Goal: Transaction & Acquisition: Subscribe to service/newsletter

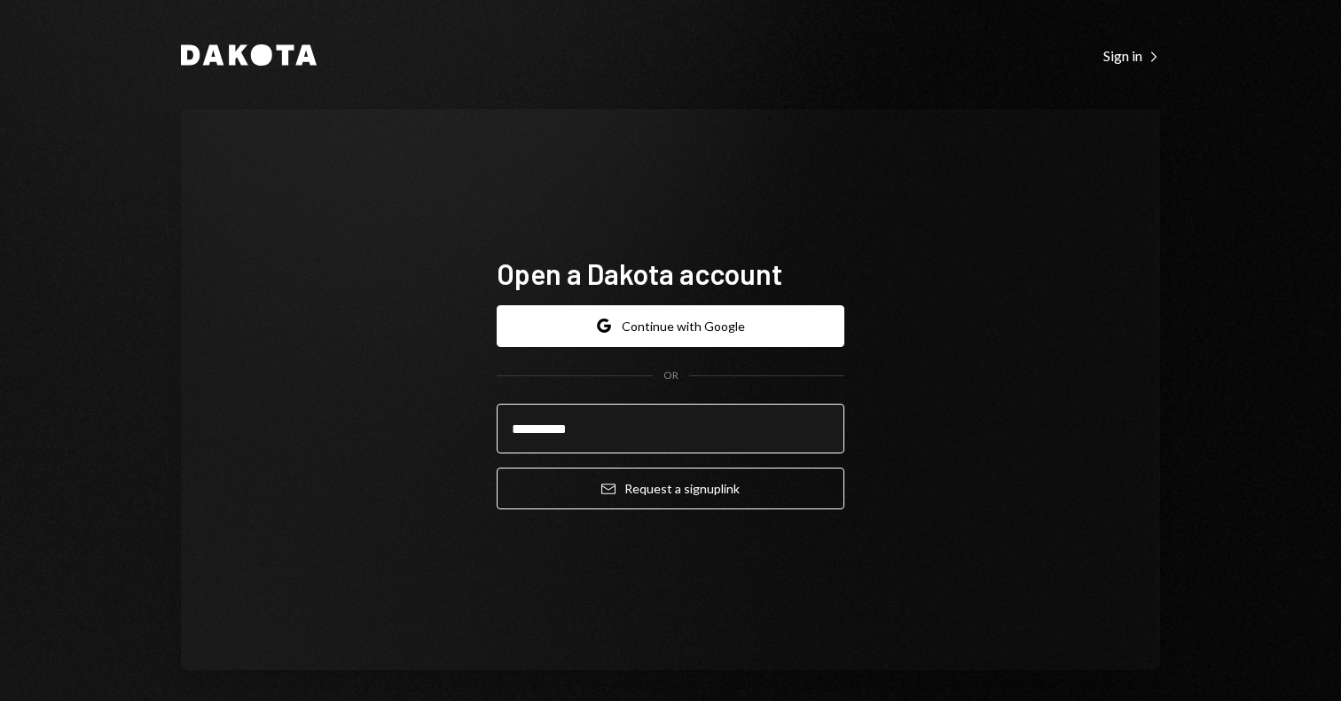
type input "**********"
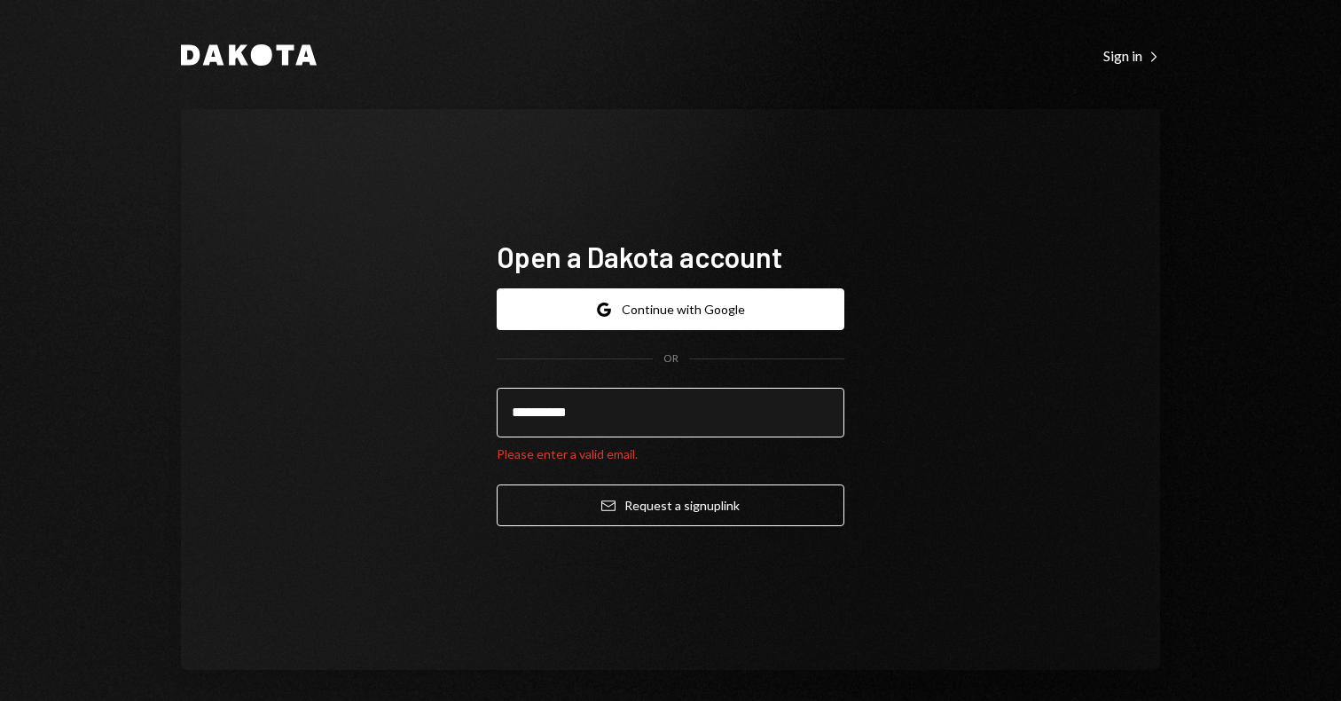
click at [599, 420] on input "**********" at bounding box center [671, 413] width 348 height 50
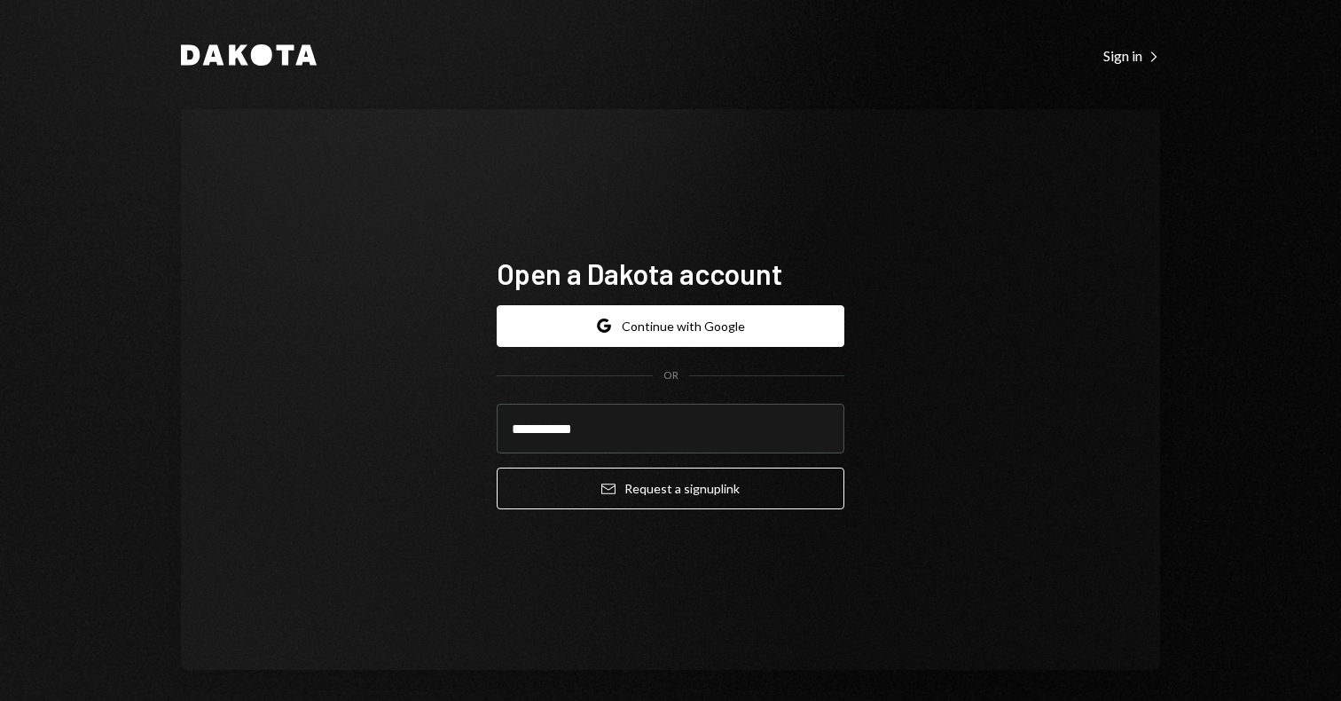
type input "**********"
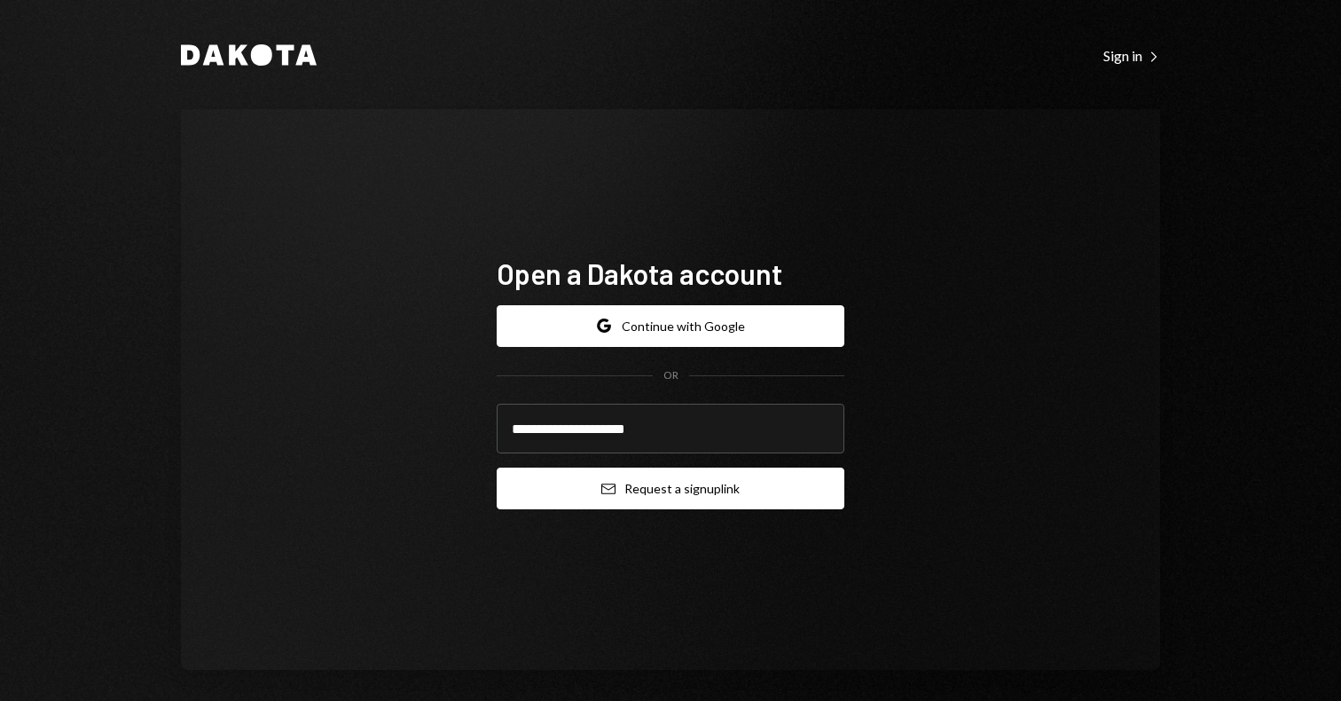
click at [629, 490] on button "Email Request a sign up link" at bounding box center [671, 489] width 348 height 42
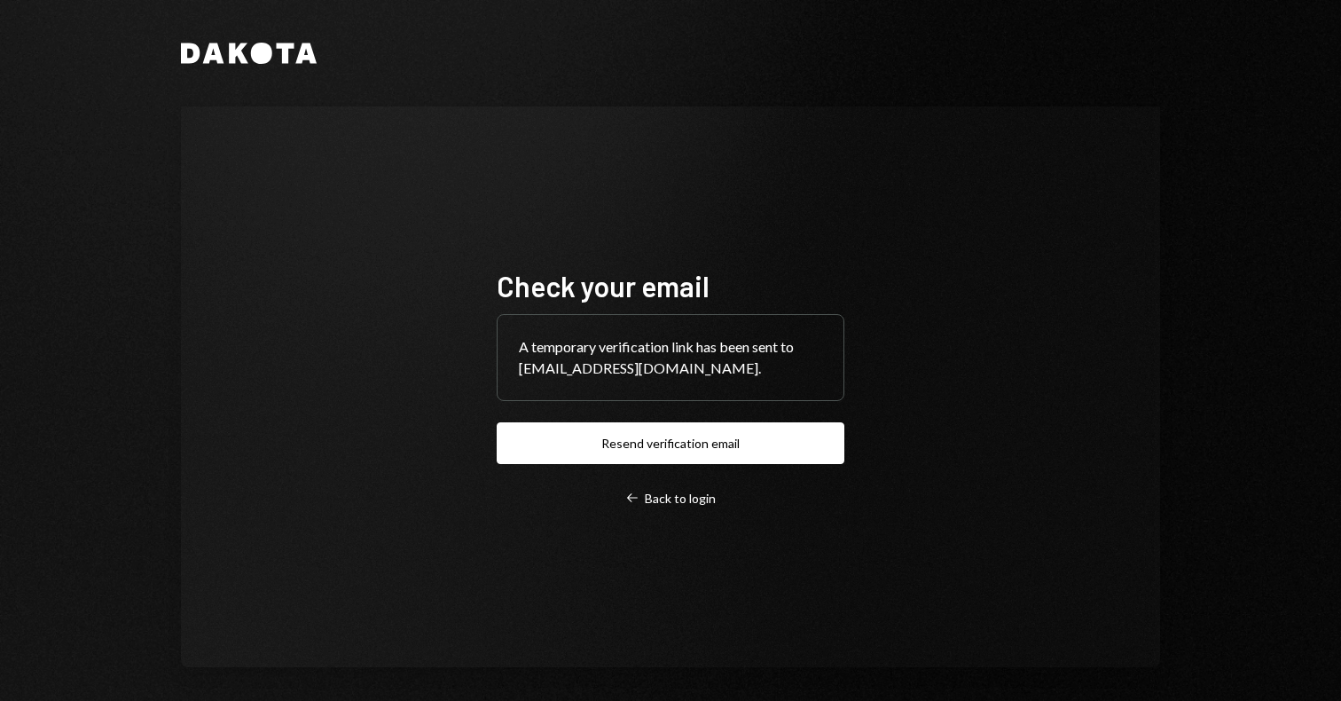
click at [269, 52] on icon "Dakota" at bounding box center [249, 53] width 136 height 21
click at [676, 507] on div "Check your email A temporary verification link has been sent to [EMAIL_ADDRESS]…" at bounding box center [670, 387] width 390 height 381
click at [668, 504] on div "Left Arrow Back to login" at bounding box center [670, 499] width 90 height 16
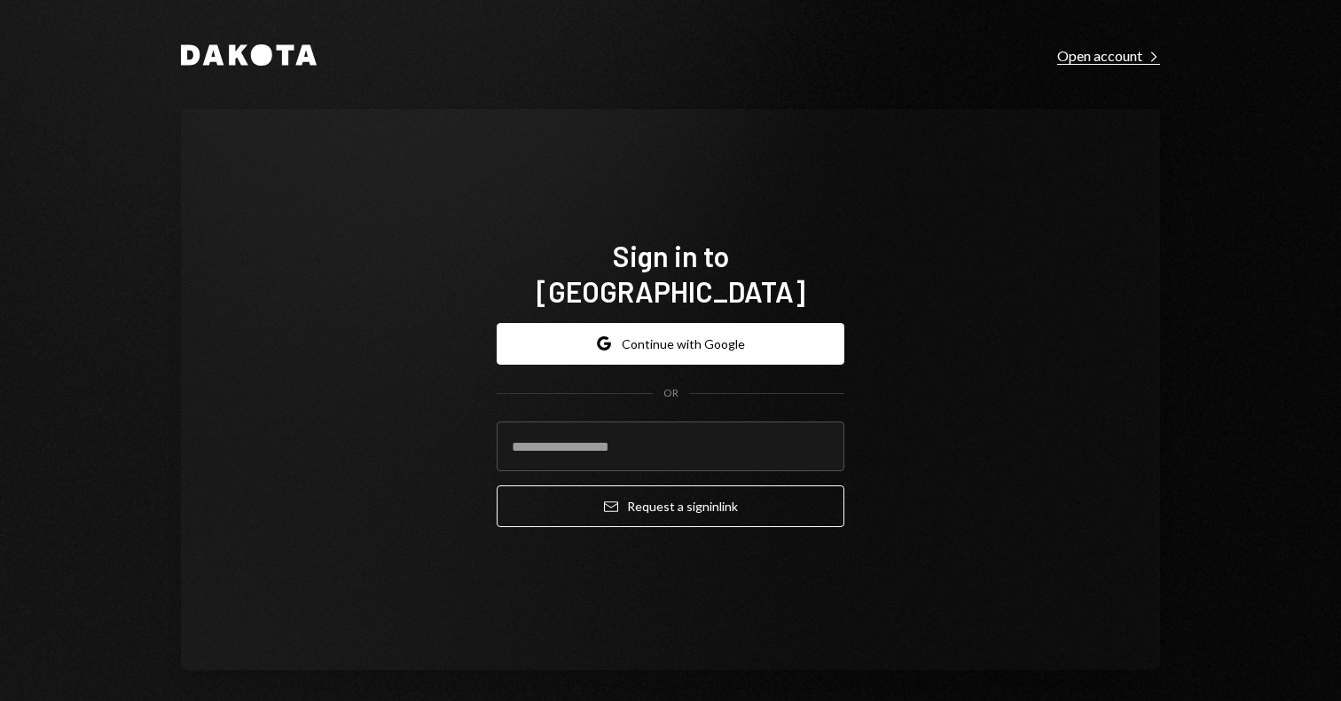
click at [1088, 64] on div "Open account Right Caret" at bounding box center [1108, 56] width 103 height 18
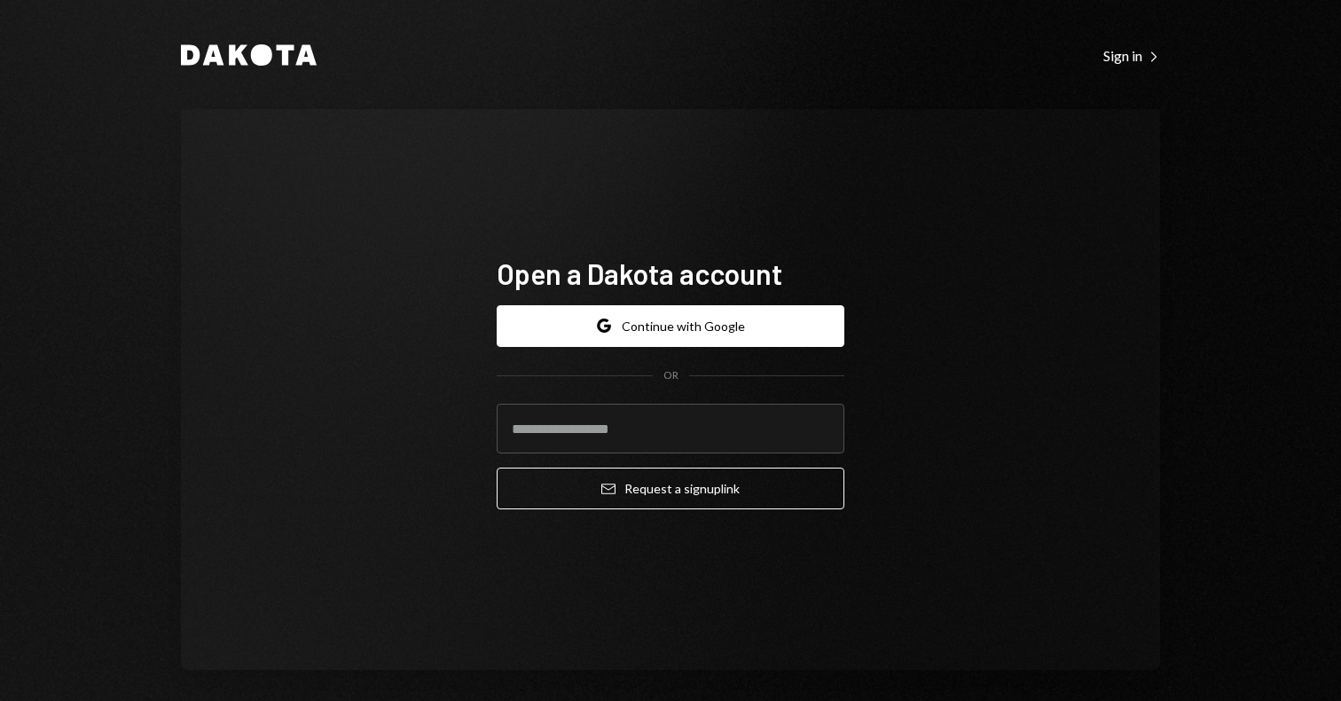
click at [244, 40] on div "Dakota Sign in Right Caret Open a Dakota account Google Continue with Google OR…" at bounding box center [670, 356] width 1065 height 712
click at [236, 51] on icon at bounding box center [239, 55] width 20 height 20
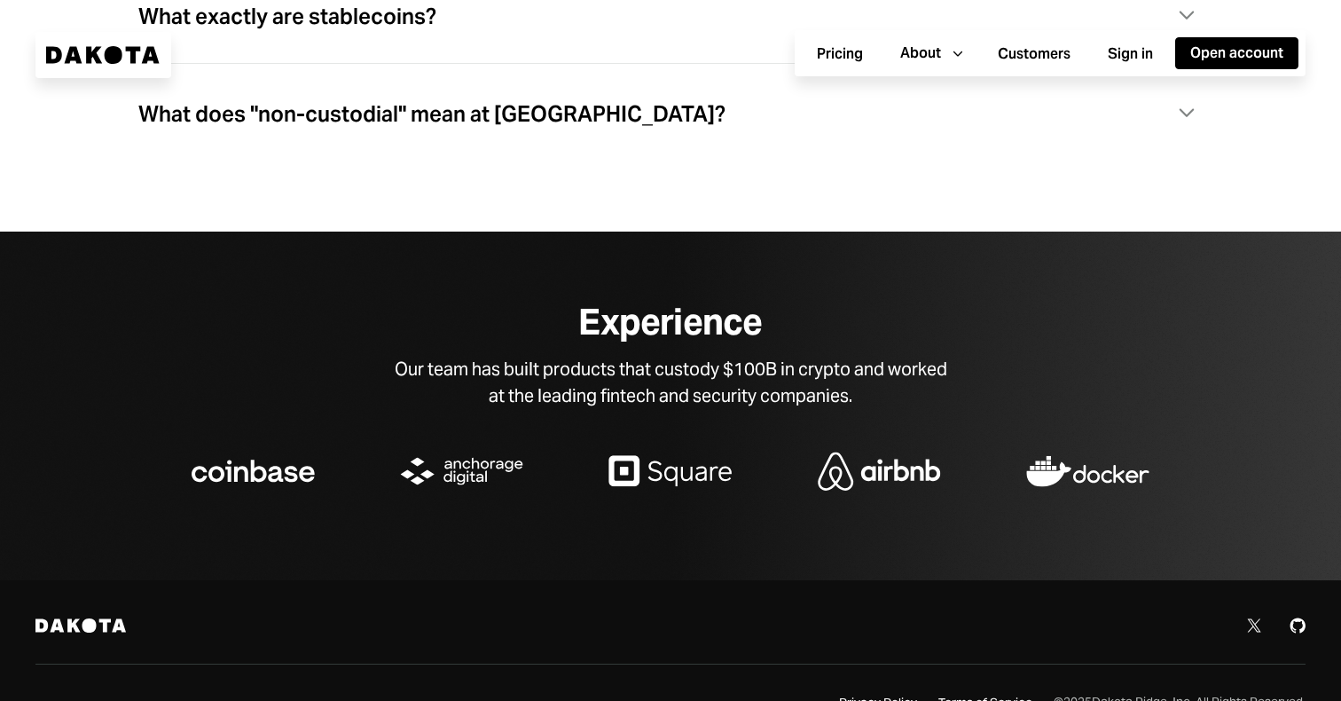
scroll to position [5569, 0]
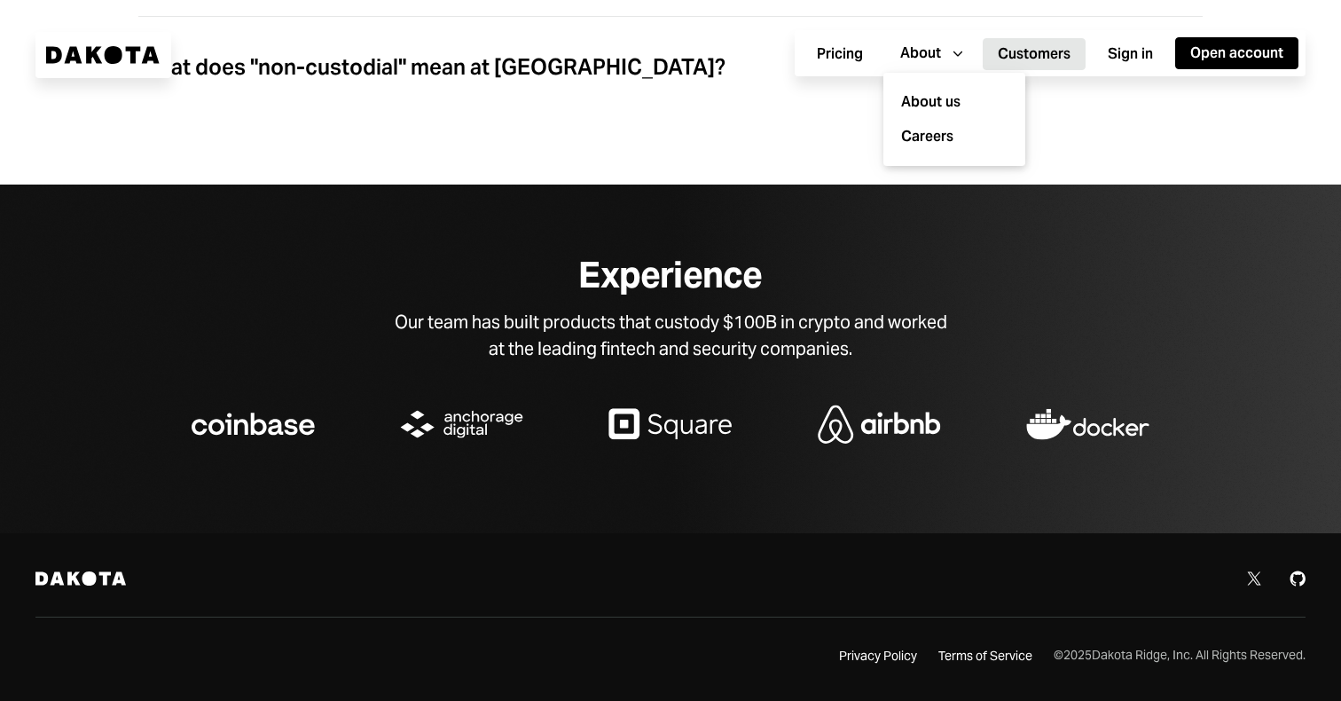
click at [1035, 54] on button "Customers" at bounding box center [1034, 54] width 103 height 32
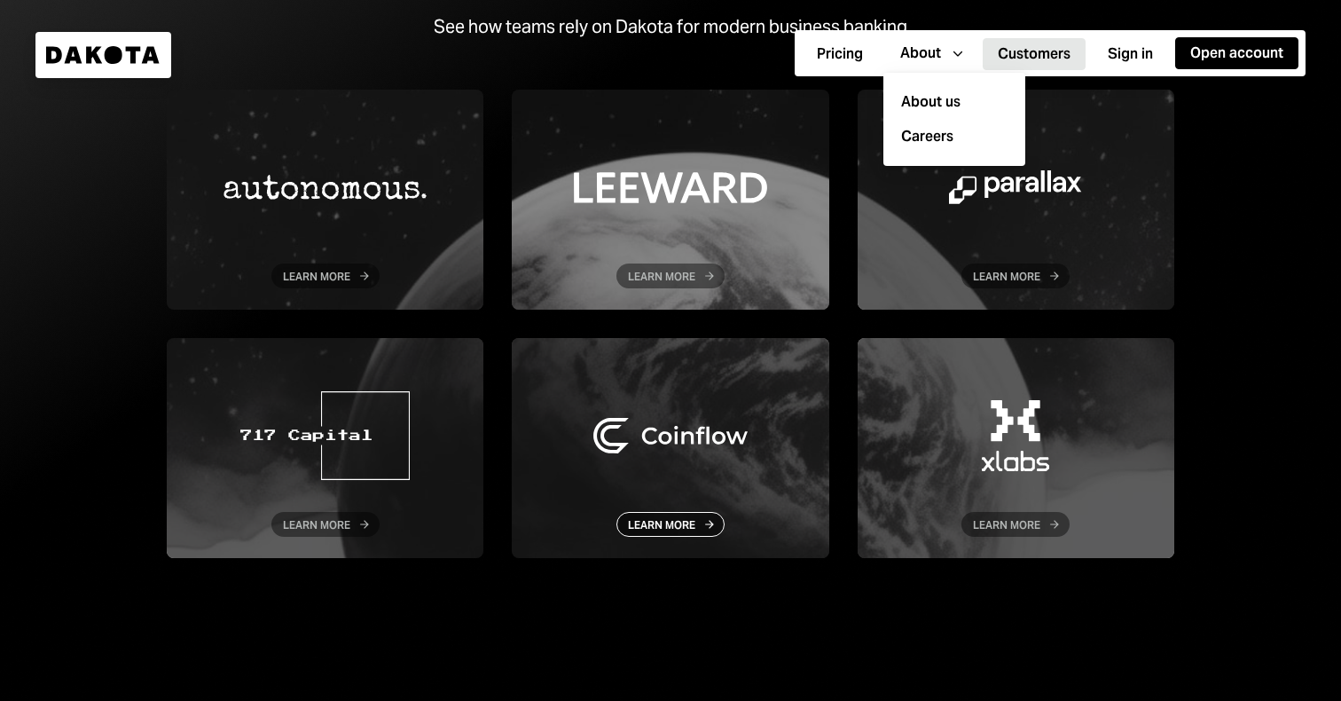
scroll to position [411, 0]
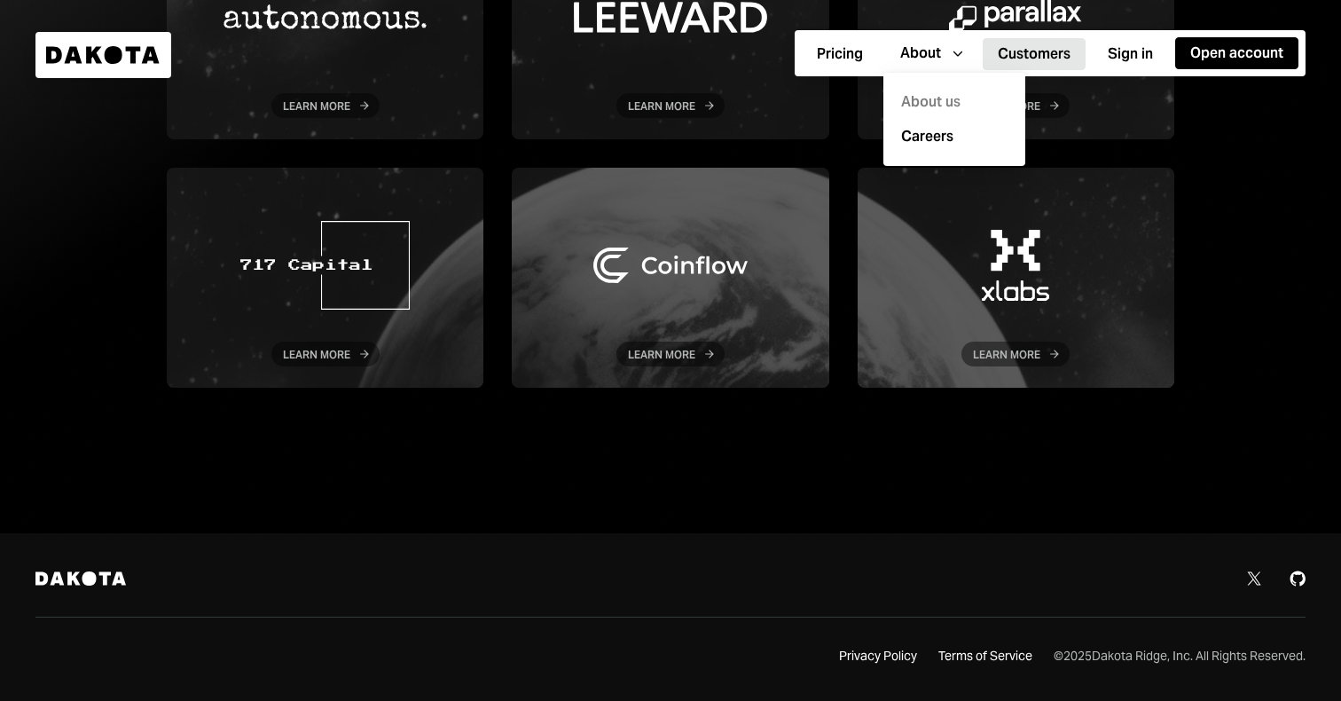
click at [923, 106] on div "About us" at bounding box center [954, 102] width 121 height 35
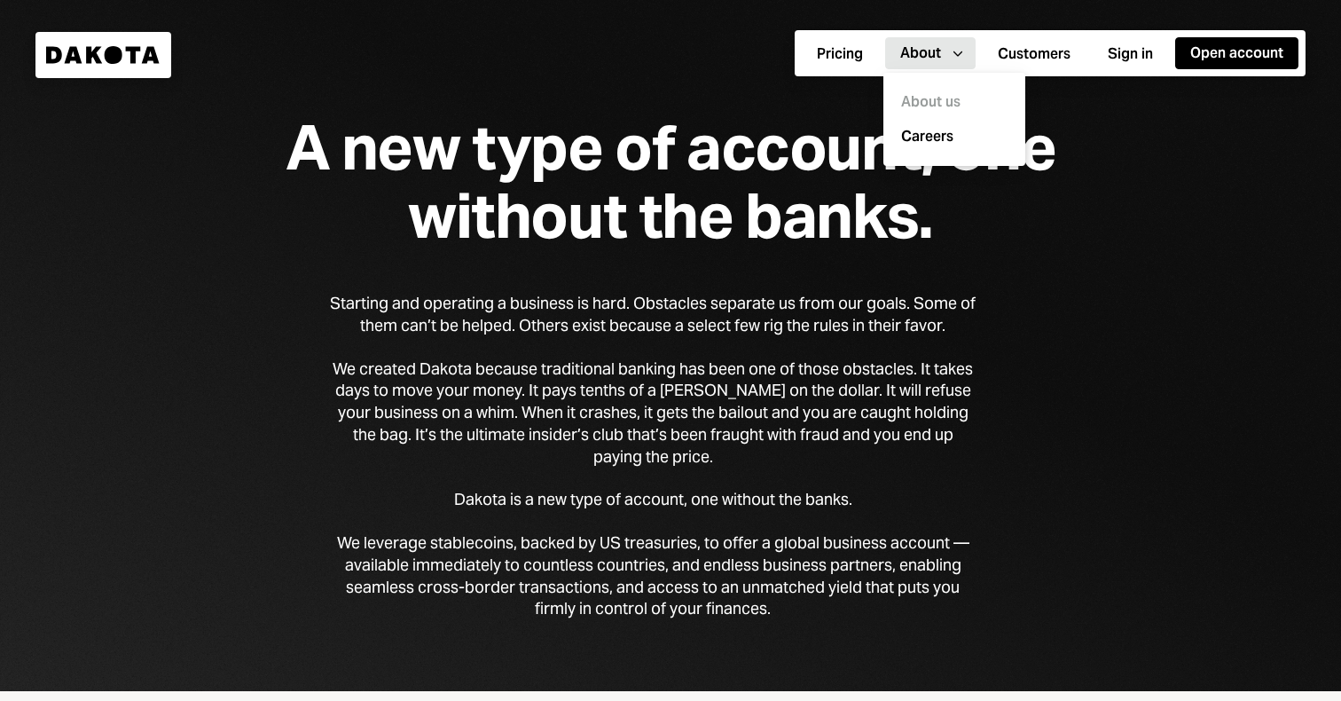
scroll to position [36, 0]
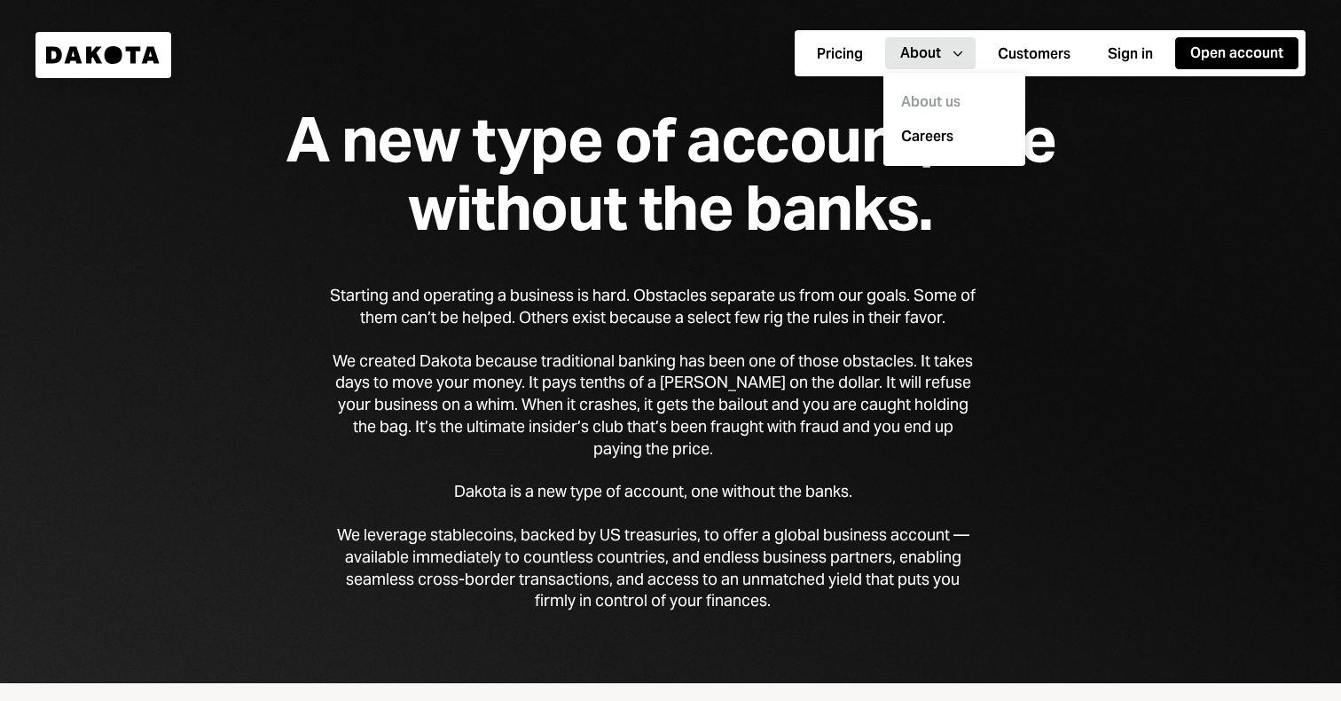
click at [1134, 400] on div "A new type of account, one without the banks. Starting and operating a business…" at bounding box center [670, 323] width 1341 height 719
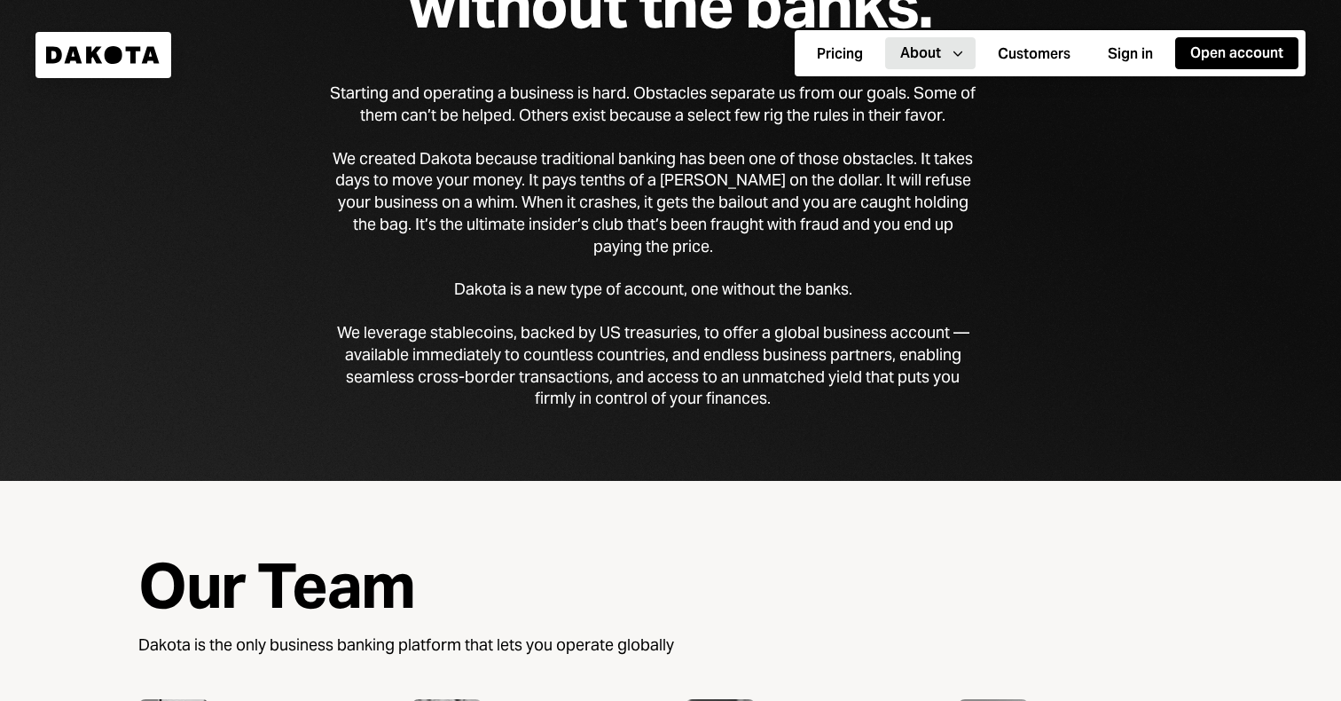
scroll to position [0, 0]
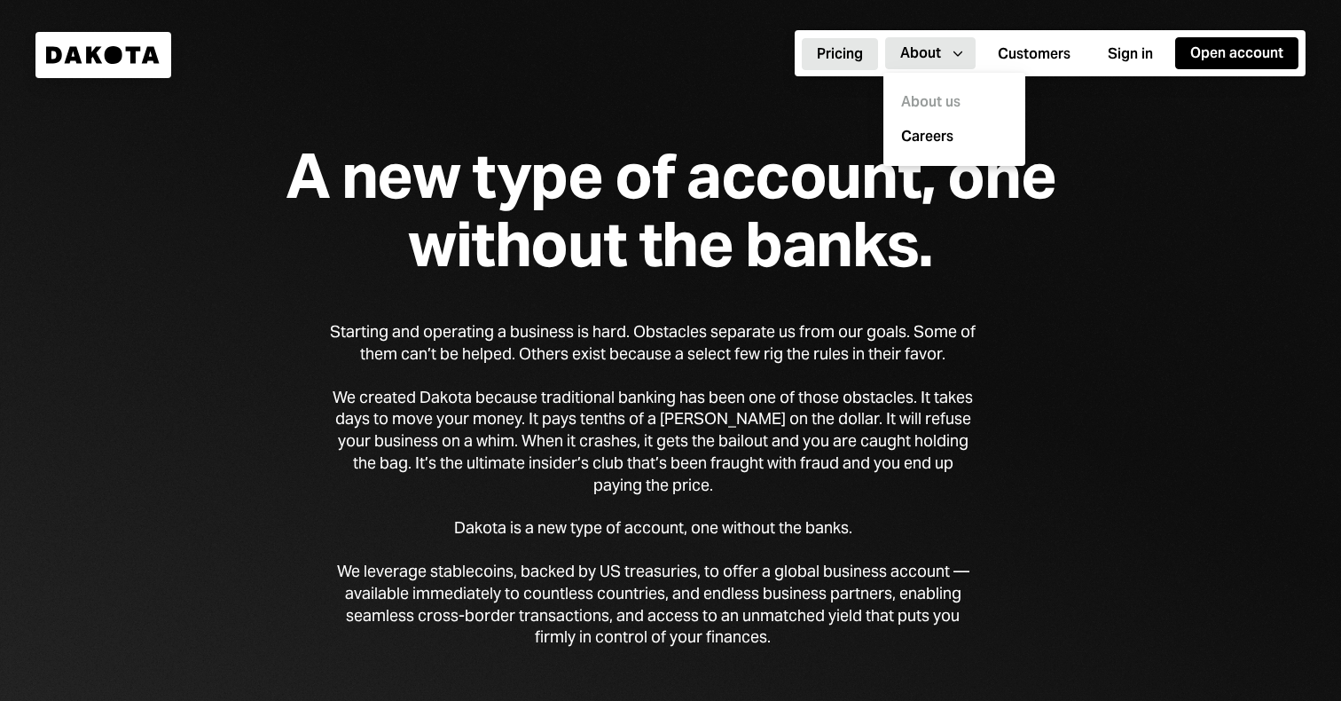
click at [832, 52] on button "Pricing" at bounding box center [840, 54] width 76 height 32
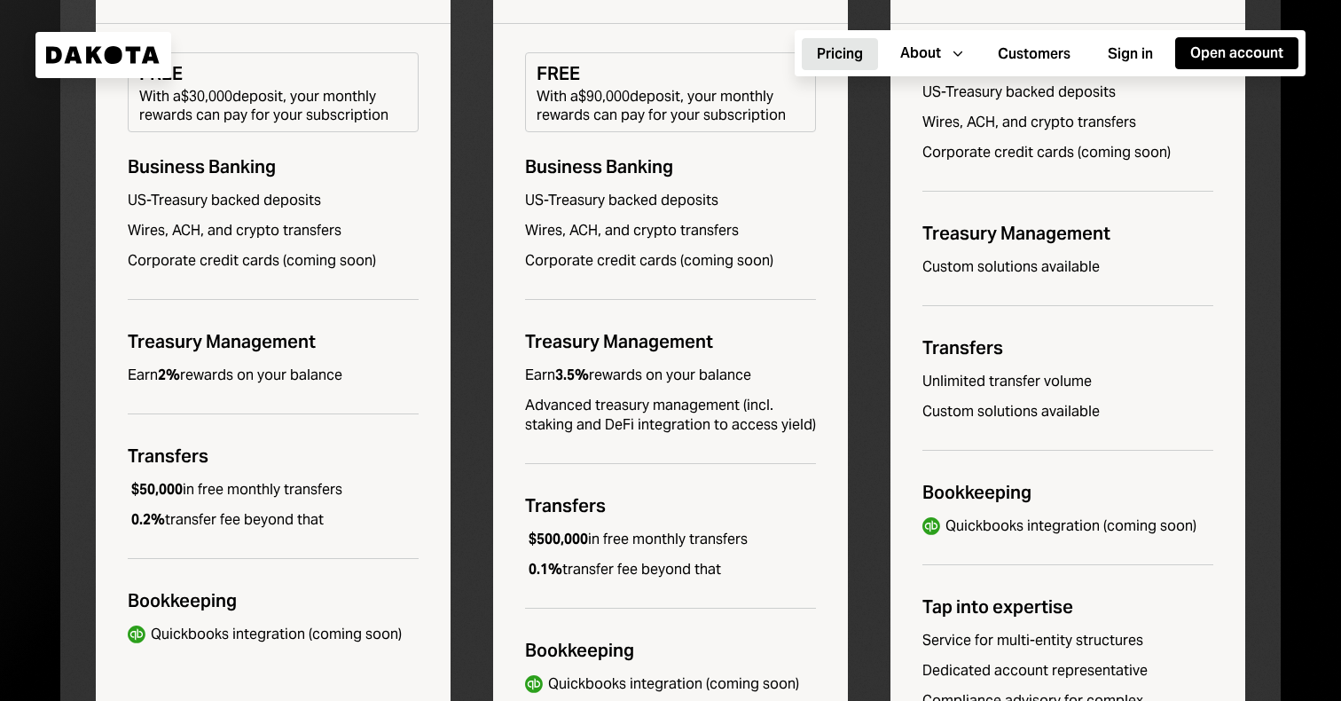
scroll to position [625, 0]
